Goal: Check status: Check status

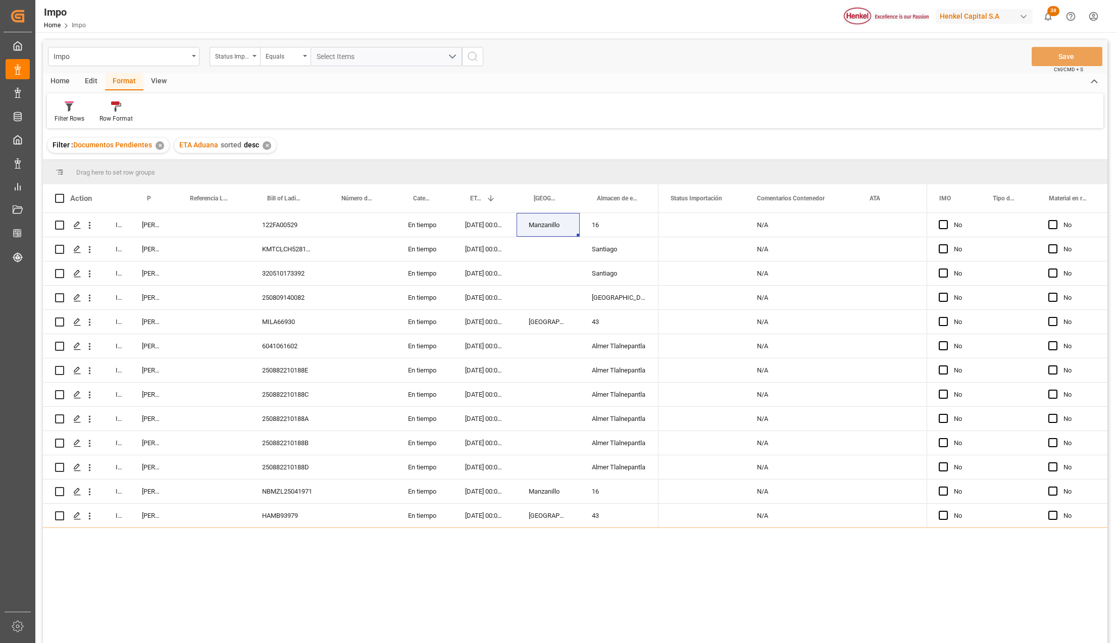
click at [252, 603] on div "In progress Martha Gonzalez 122FA00529 En tiempo 22-09-2025 00:00:00 Manzanillo…" at bounding box center [575, 429] width 1064 height 433
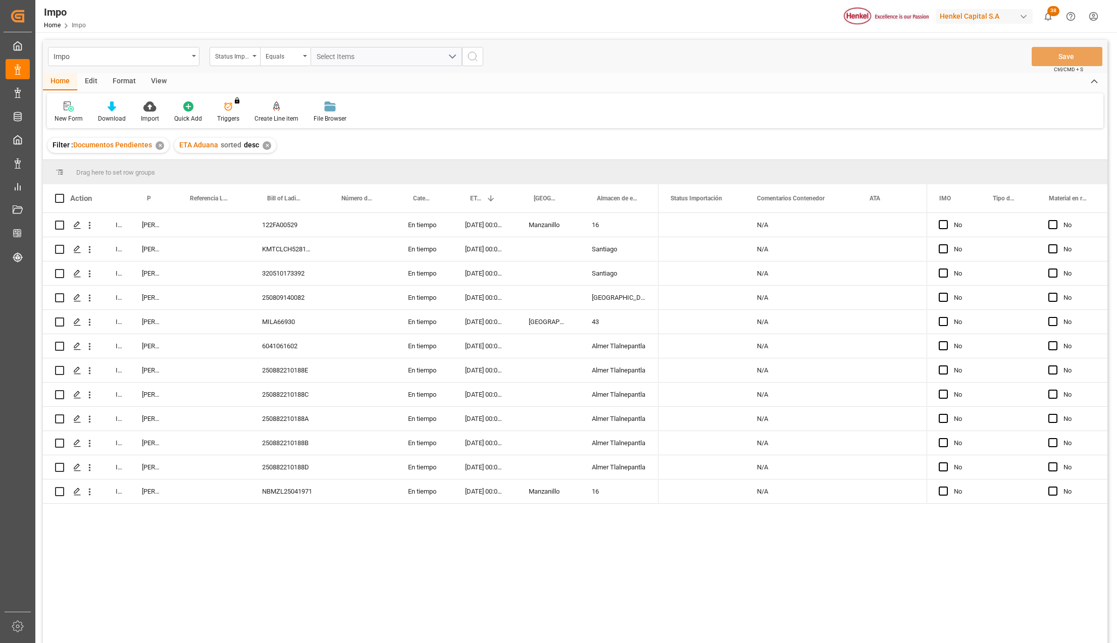
click at [158, 74] on div "View" at bounding box center [158, 81] width 31 height 17
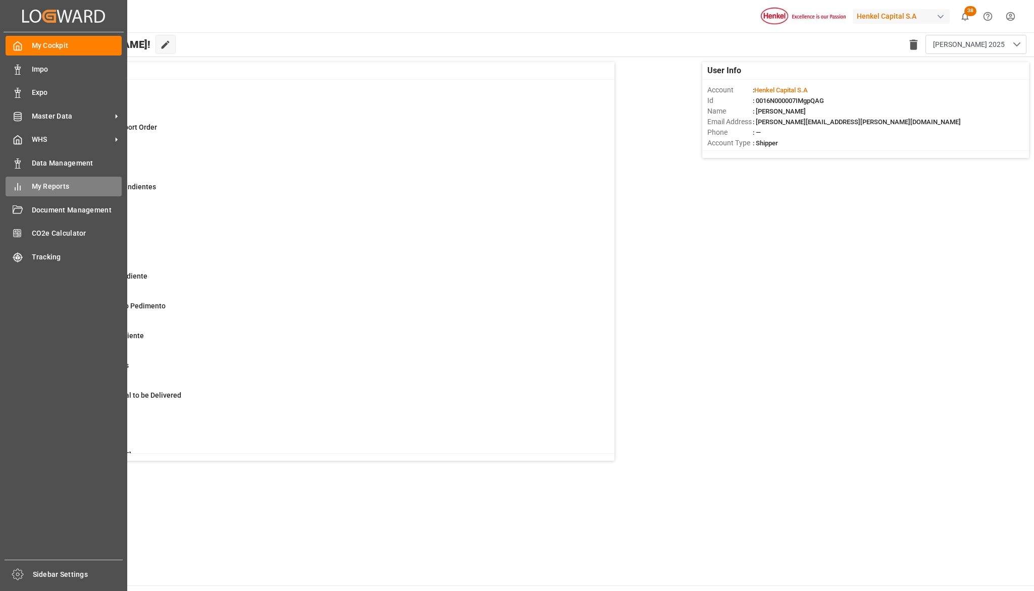
click at [54, 194] on div "My Reports My Reports" at bounding box center [64, 187] width 116 height 20
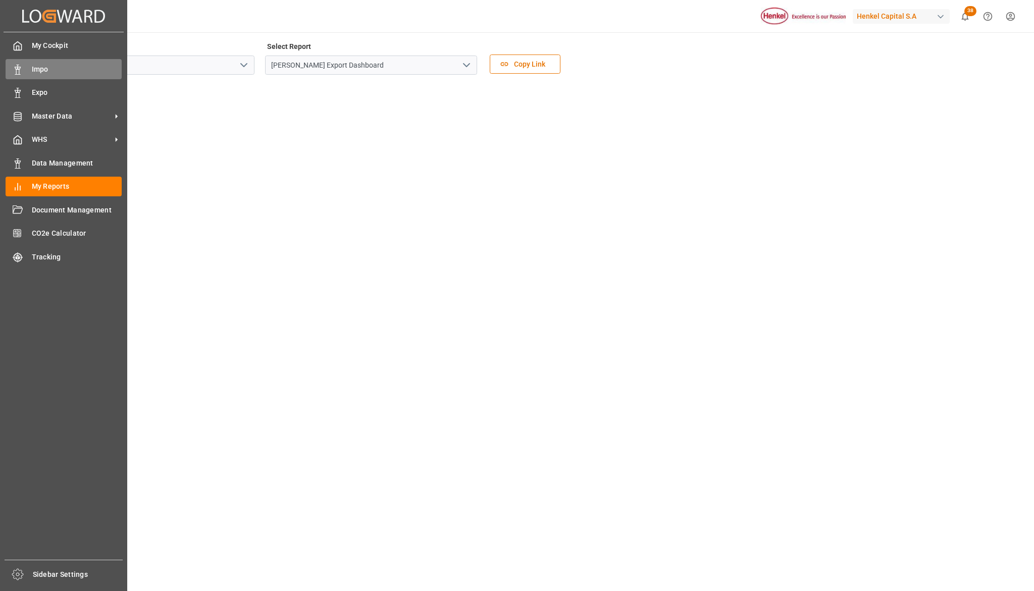
click at [38, 65] on span "Impo" at bounding box center [77, 69] width 90 height 11
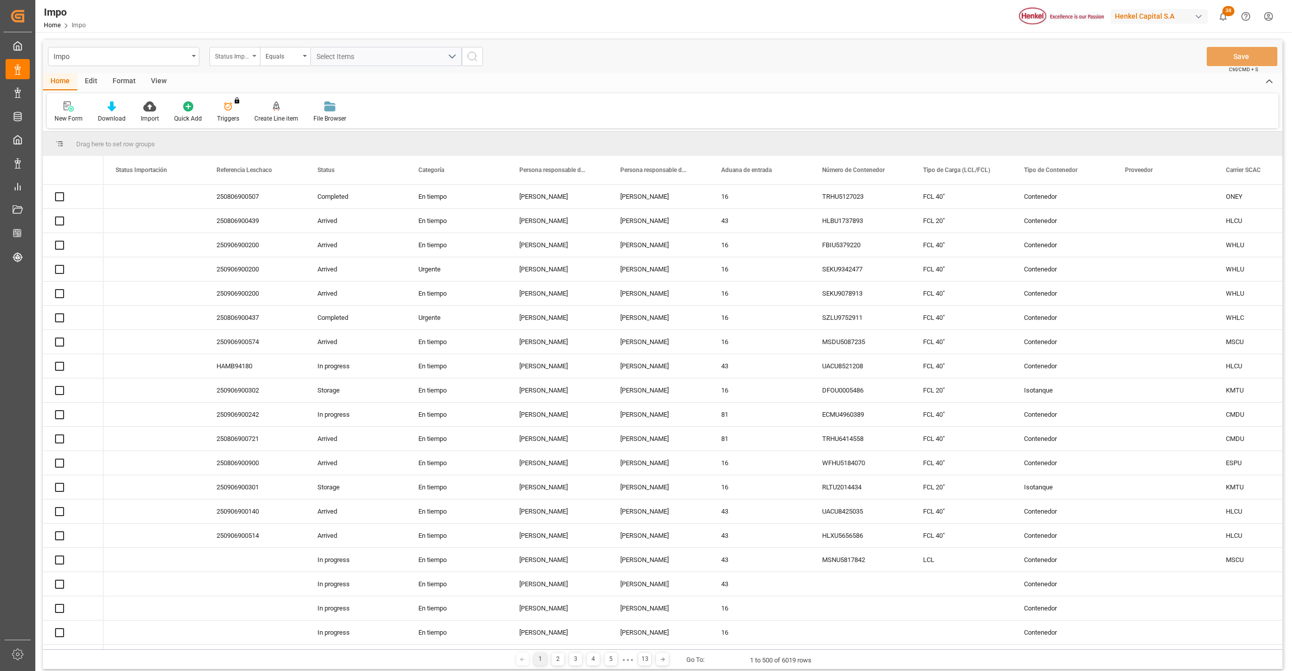
click at [258, 51] on div "Status Importación" at bounding box center [235, 56] width 50 height 19
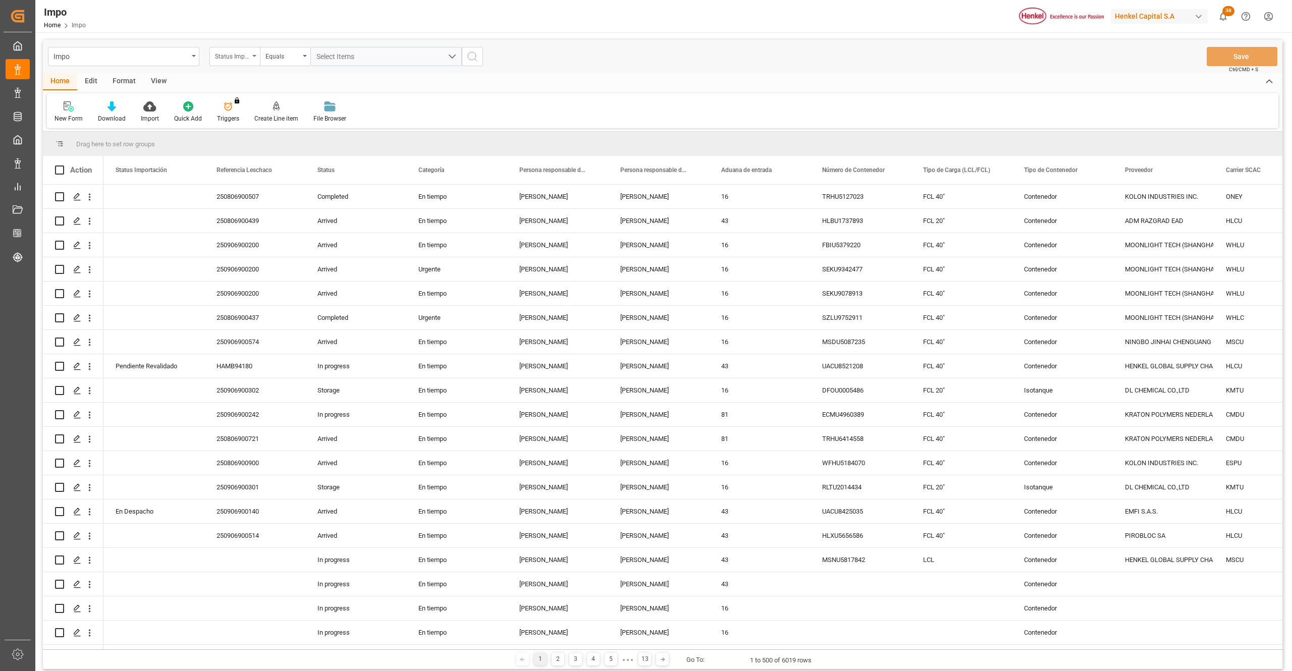
click at [257, 55] on div "Status Importación" at bounding box center [235, 56] width 50 height 19
click at [257, 57] on div "Status Importación" at bounding box center [235, 56] width 50 height 19
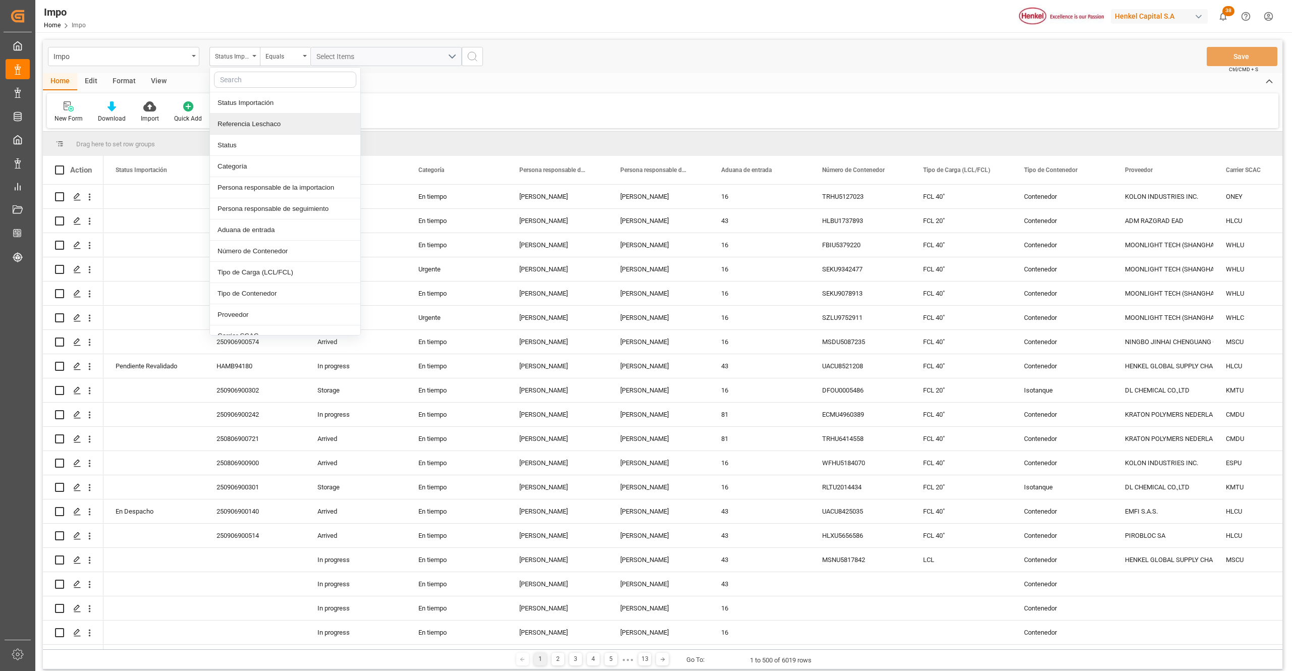
click at [251, 128] on div "Referencia Leschaco" at bounding box center [285, 124] width 150 height 21
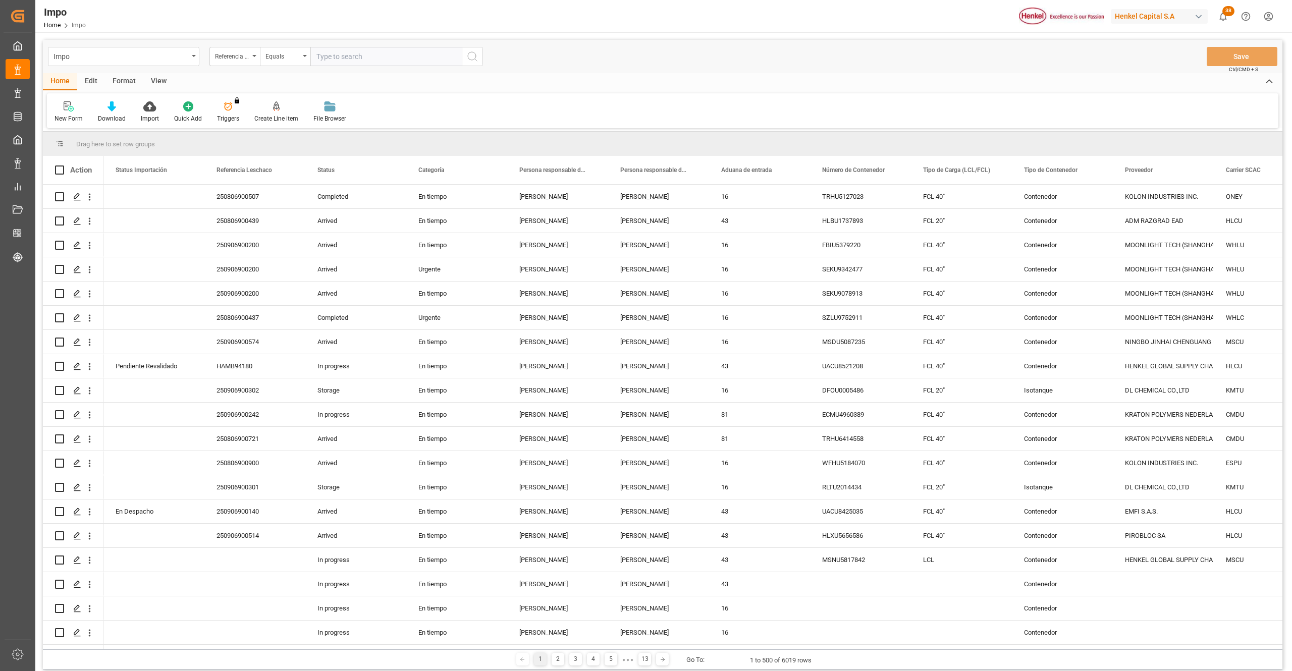
click at [318, 57] on input "text" at bounding box center [385, 56] width 151 height 19
type input "2831242"
click at [252, 56] on icon "open menu" at bounding box center [254, 56] width 4 height 2
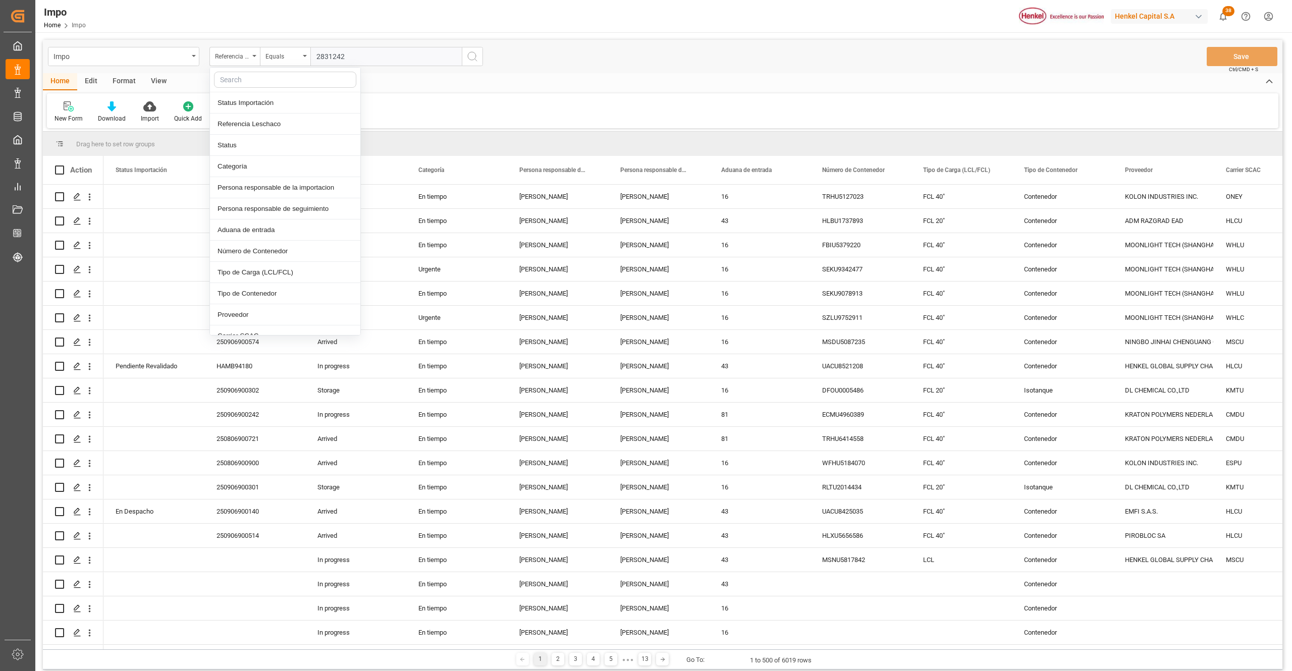
click at [245, 81] on input "text" at bounding box center [285, 80] width 142 height 16
type input "idh"
click at [248, 100] on div "IDH drv" at bounding box center [285, 102] width 150 height 21
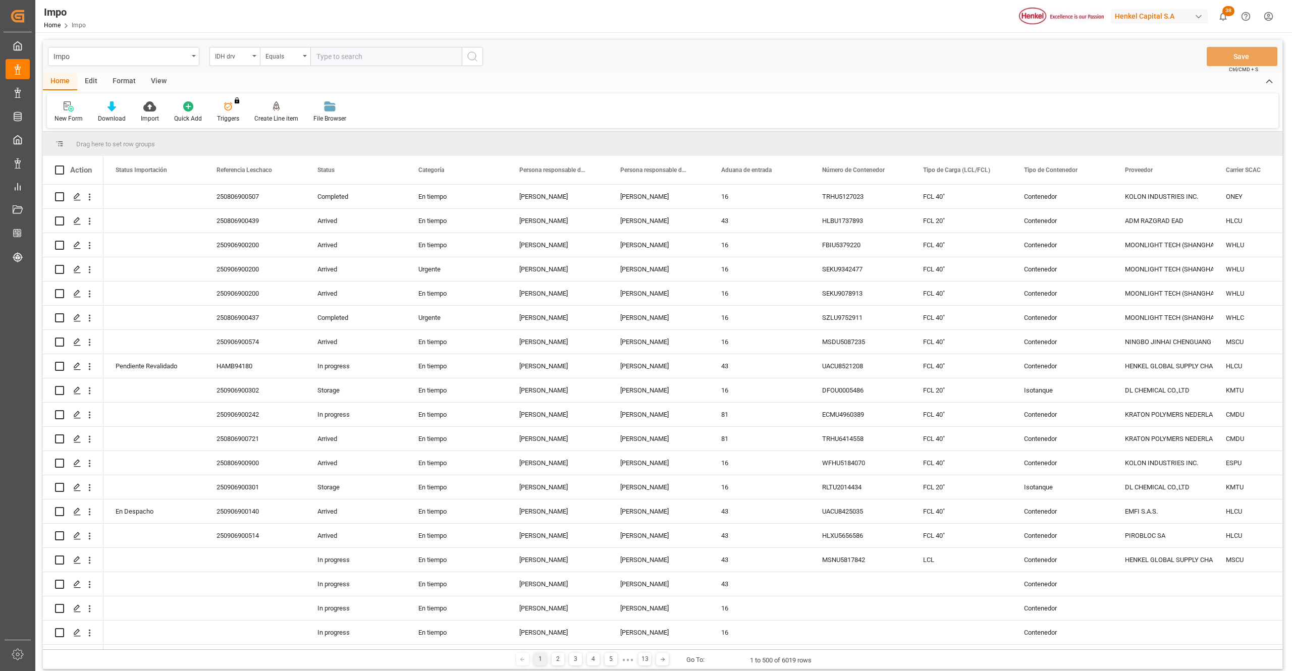
click at [335, 57] on input "text" at bounding box center [385, 56] width 151 height 19
paste input "2831242"
type input "2831242"
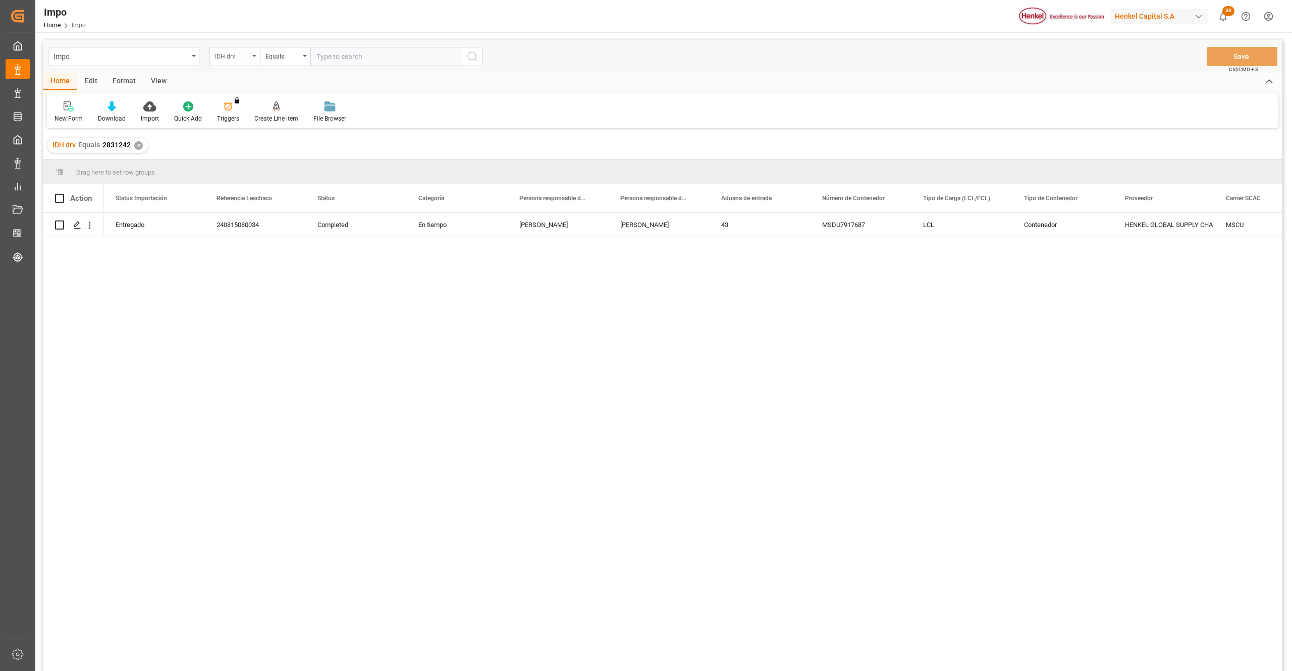
click at [251, 57] on div "IDH drv" at bounding box center [235, 56] width 50 height 19
click at [164, 80] on div "View" at bounding box center [158, 81] width 31 height 17
click at [114, 106] on icon at bounding box center [115, 106] width 10 height 10
click at [120, 142] on div "Seguimiento Operativo" at bounding box center [141, 142] width 88 height 11
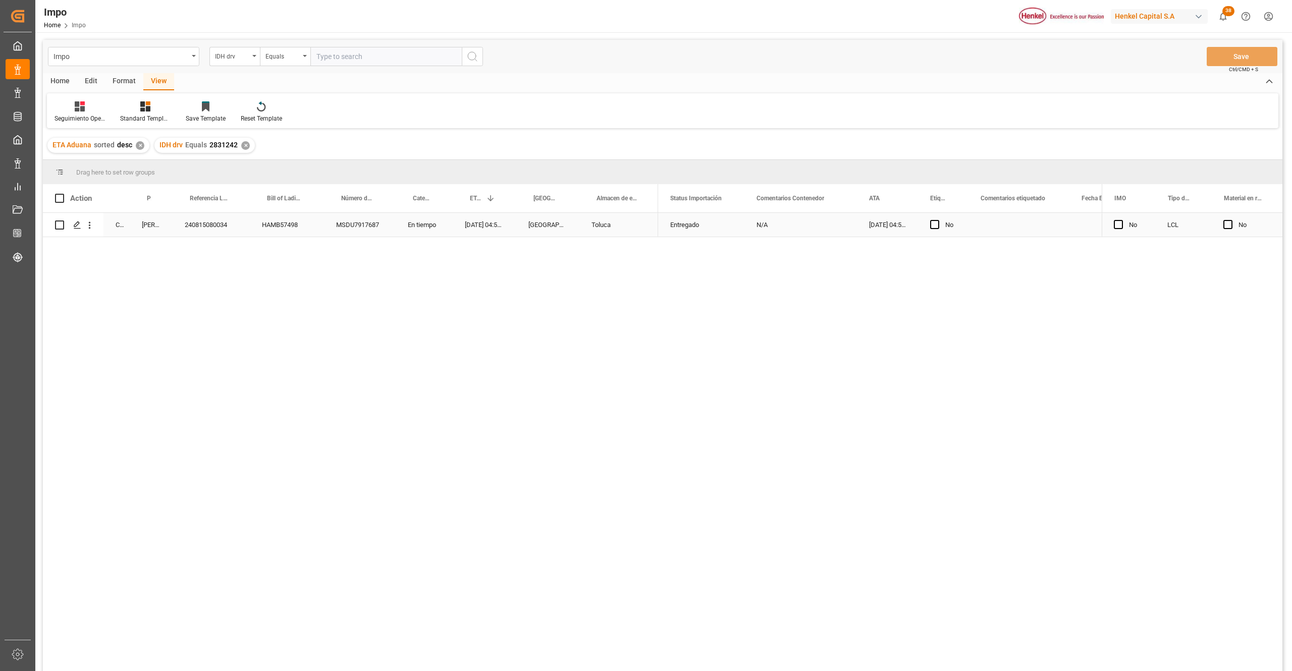
click at [668, 226] on div "Entregado" at bounding box center [701, 225] width 86 height 24
click at [215, 221] on div "240815080034" at bounding box center [211, 225] width 77 height 24
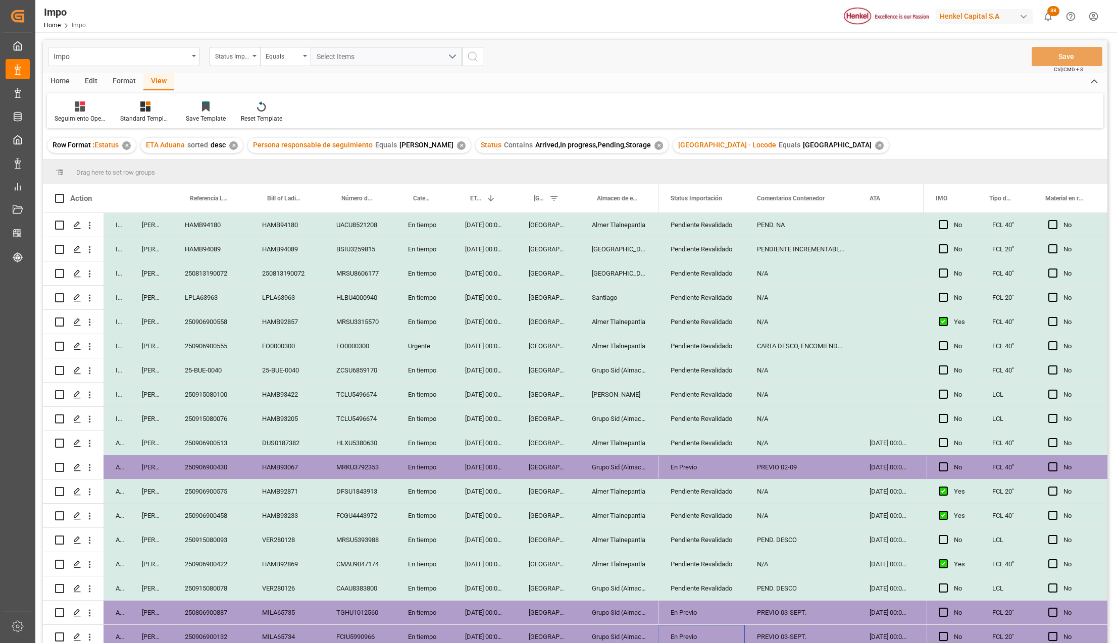
click at [196, 374] on div "25-BUE-0040" at bounding box center [211, 370] width 77 height 24
click at [196, 374] on input "25-BUE-0040" at bounding box center [211, 376] width 61 height 19
click at [200, 372] on input "25-BUE-0040" at bounding box center [211, 376] width 61 height 19
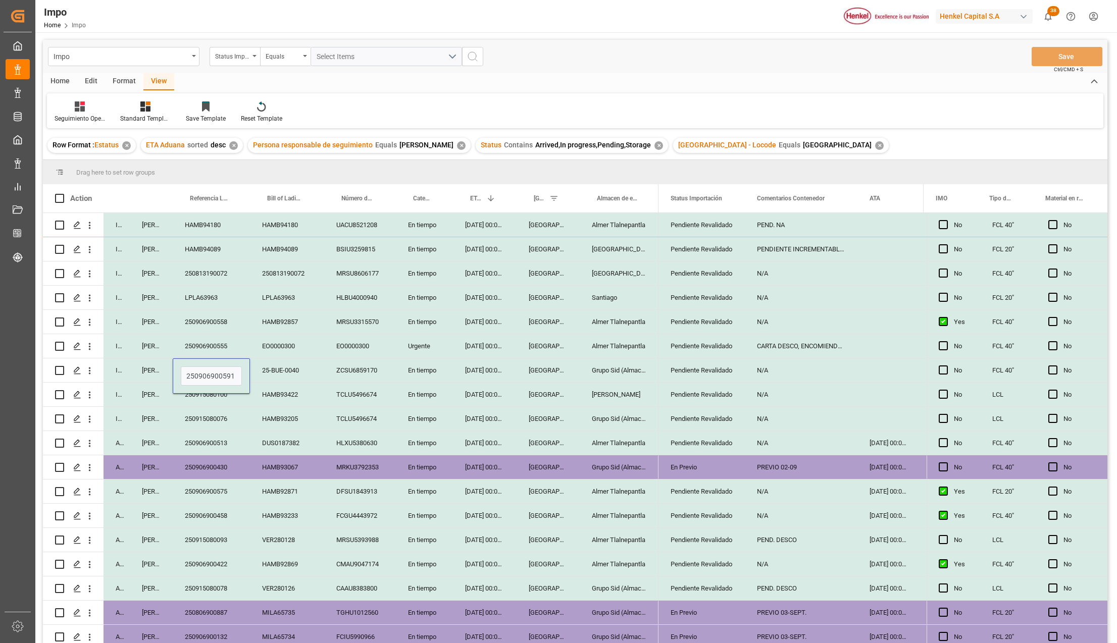
type input "25-B250906900591UE-0040"
click at [208, 366] on div "25-B250906900591UE-0040" at bounding box center [211, 370] width 77 height 24
click at [212, 374] on input "25-B250906900591UE-0040" at bounding box center [211, 376] width 61 height 19
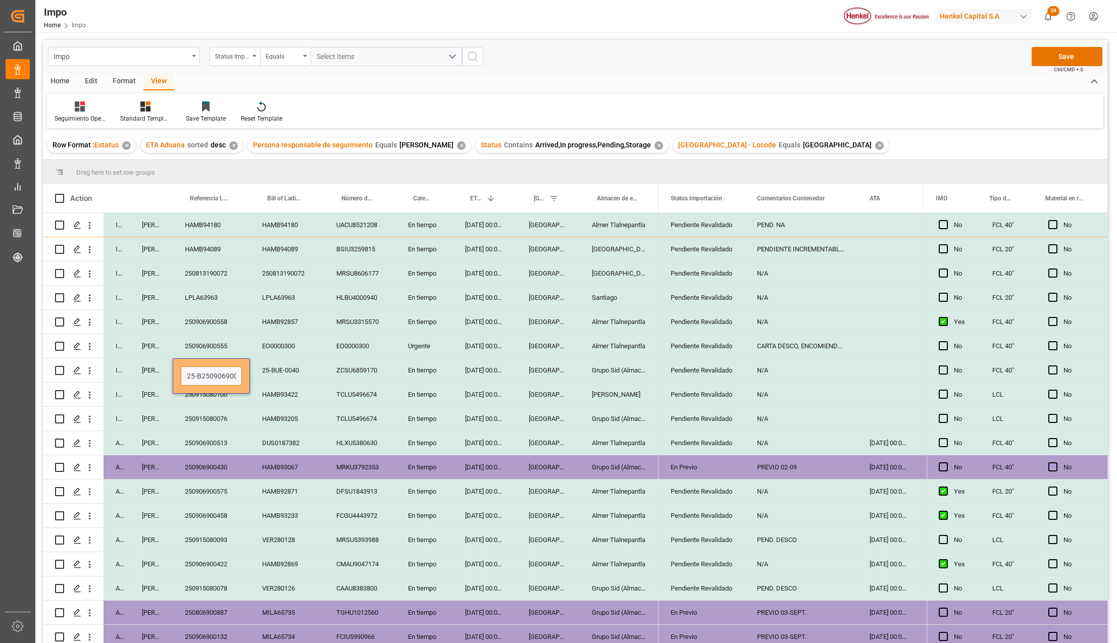
click at [212, 374] on input "25-B250906900591UE-0040" at bounding box center [211, 376] width 61 height 19
paste input "0906900591"
type input "250906900591"
click at [1051, 63] on button "Save" at bounding box center [1066, 56] width 71 height 19
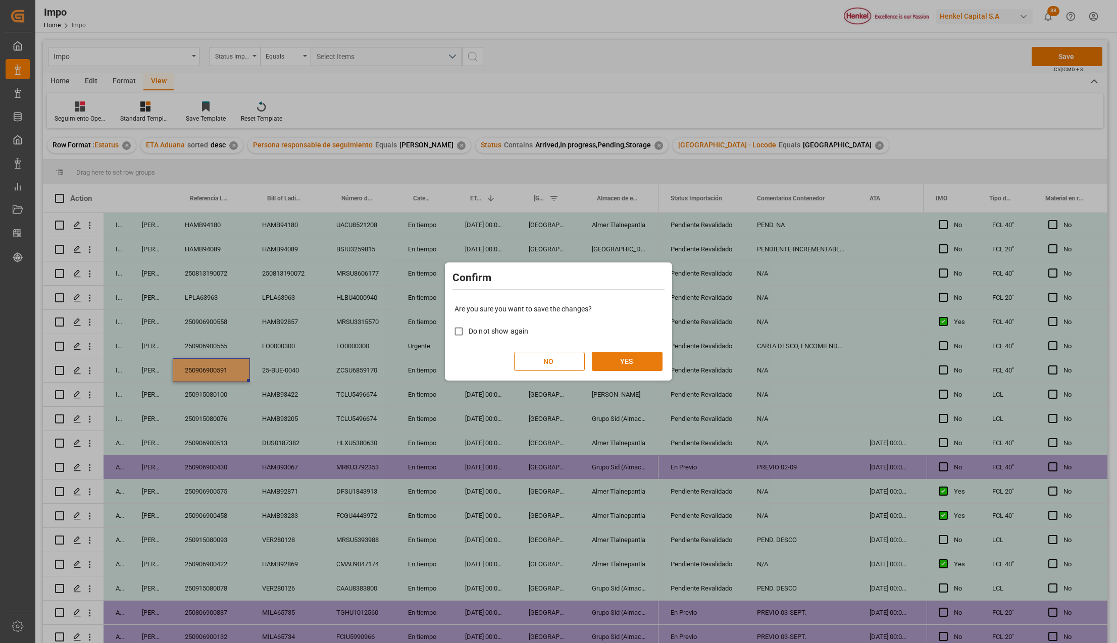
click at [627, 362] on button "YES" at bounding box center [627, 361] width 71 height 19
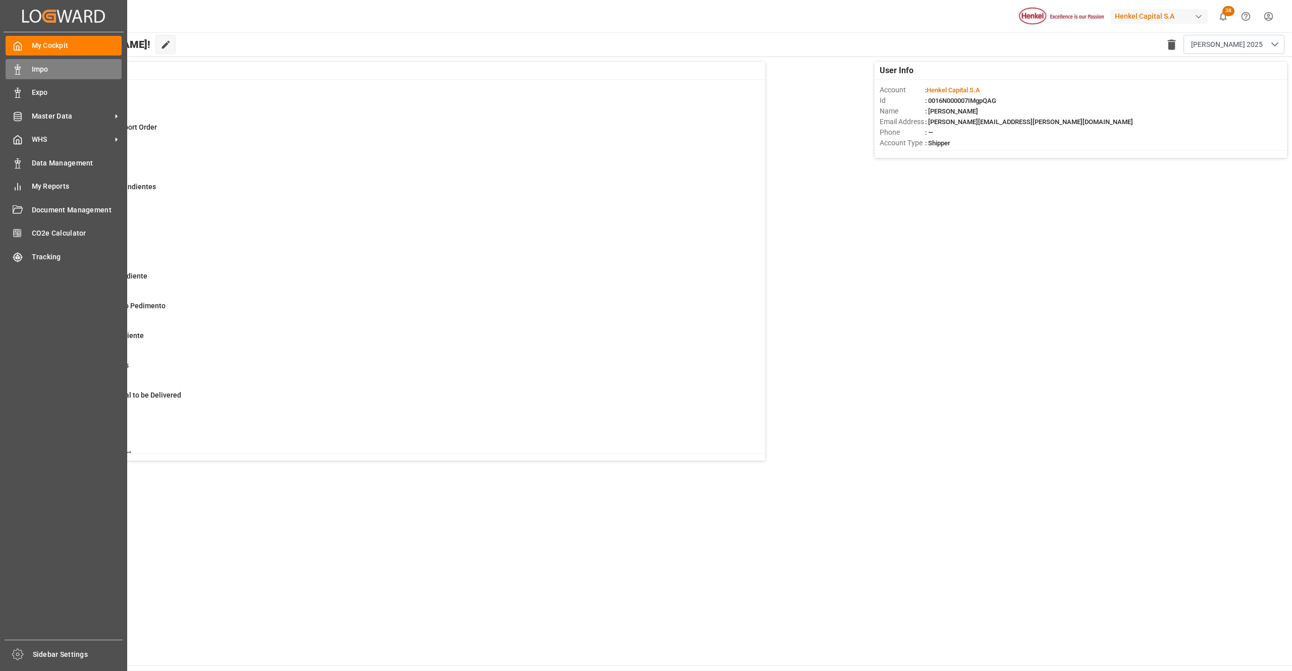
click at [25, 69] on div "Impo Impo" at bounding box center [64, 69] width 116 height 20
